Goal: Navigation & Orientation: Find specific page/section

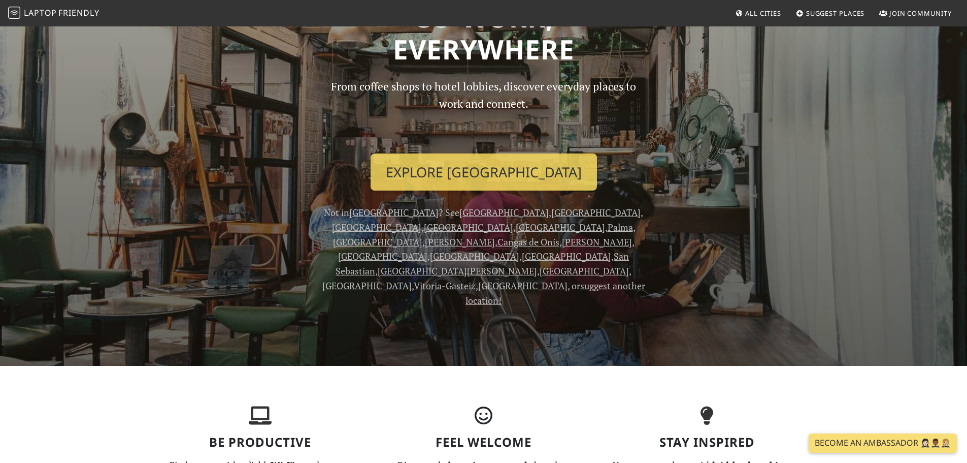
scroll to position [102, 0]
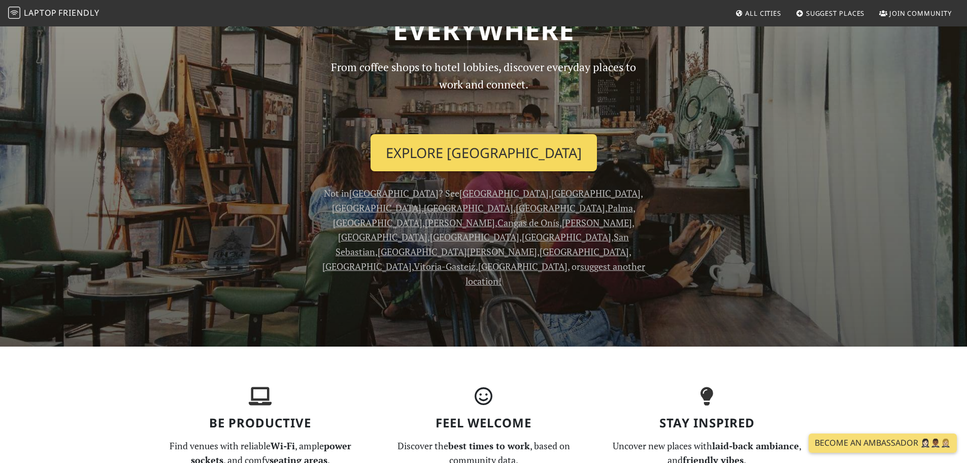
click at [537, 156] on link "Explore Tarragona" at bounding box center [484, 153] width 226 height 38
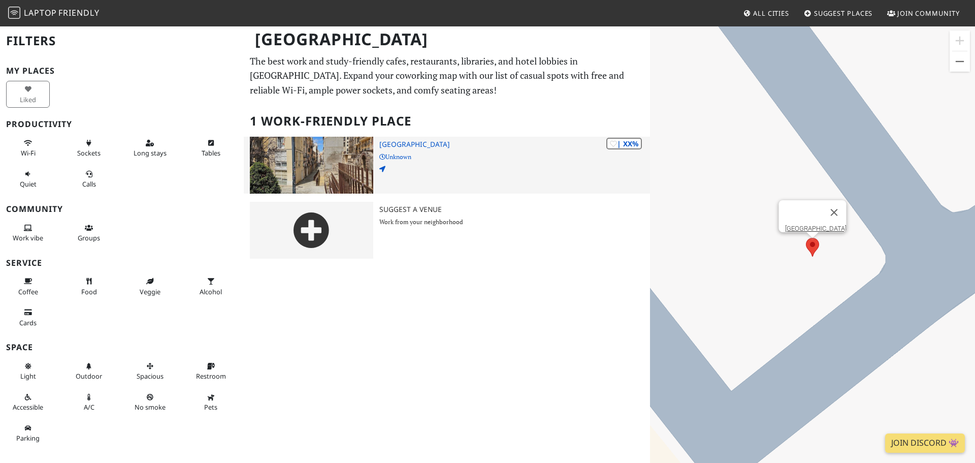
click at [306, 153] on img at bounding box center [311, 165] width 123 height 57
